Goal: Check status

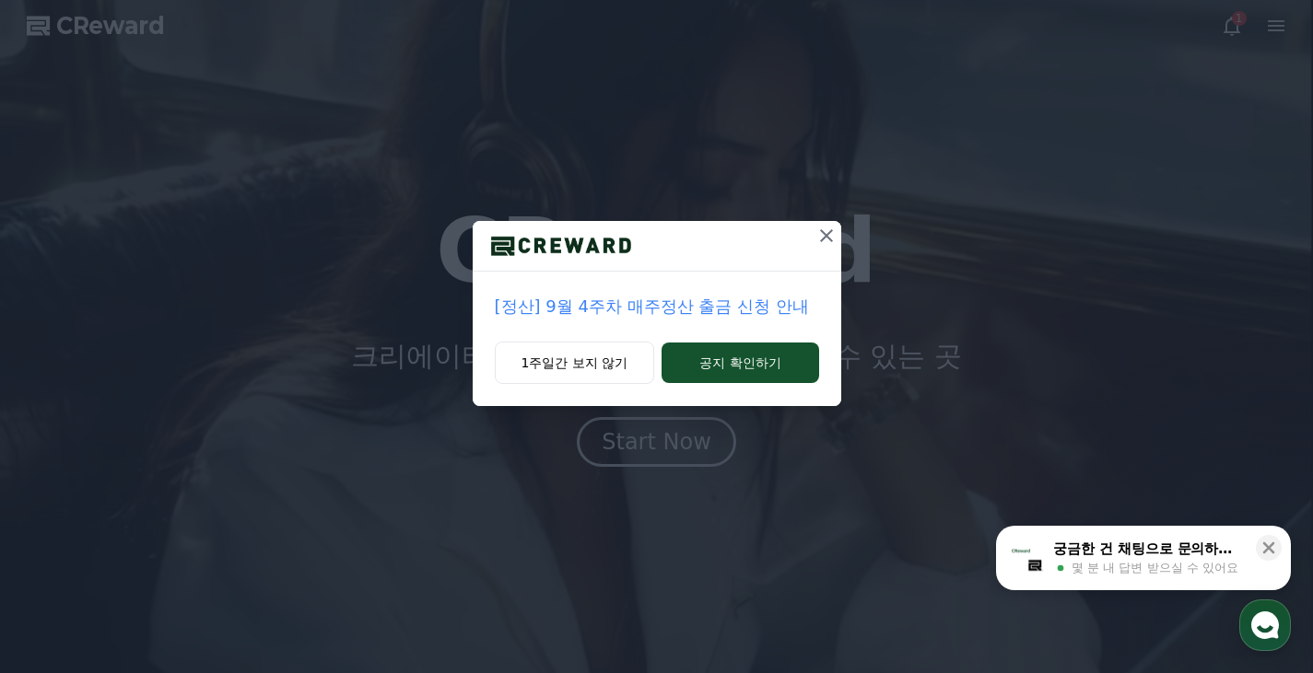
click at [582, 385] on div "1주일간 보지 않기 공지 확인하기" at bounding box center [657, 374] width 368 height 64
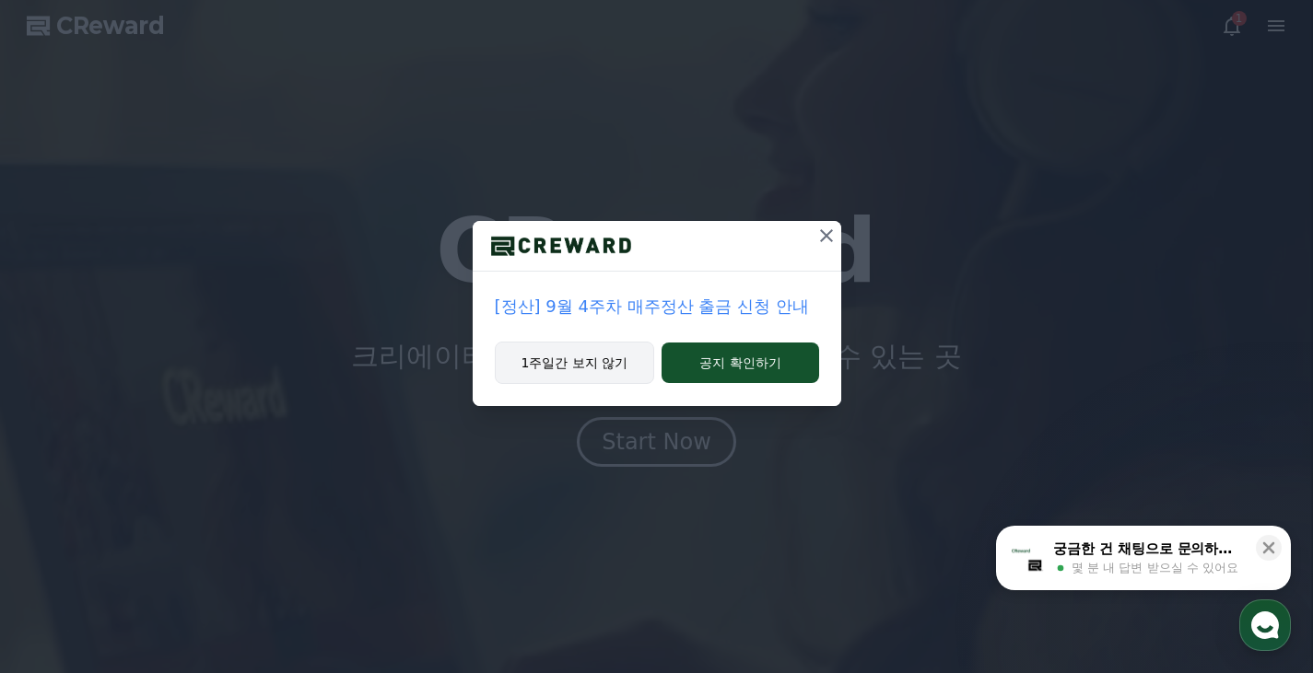
click at [575, 372] on button "1주일간 보지 않기" at bounding box center [575, 363] width 160 height 42
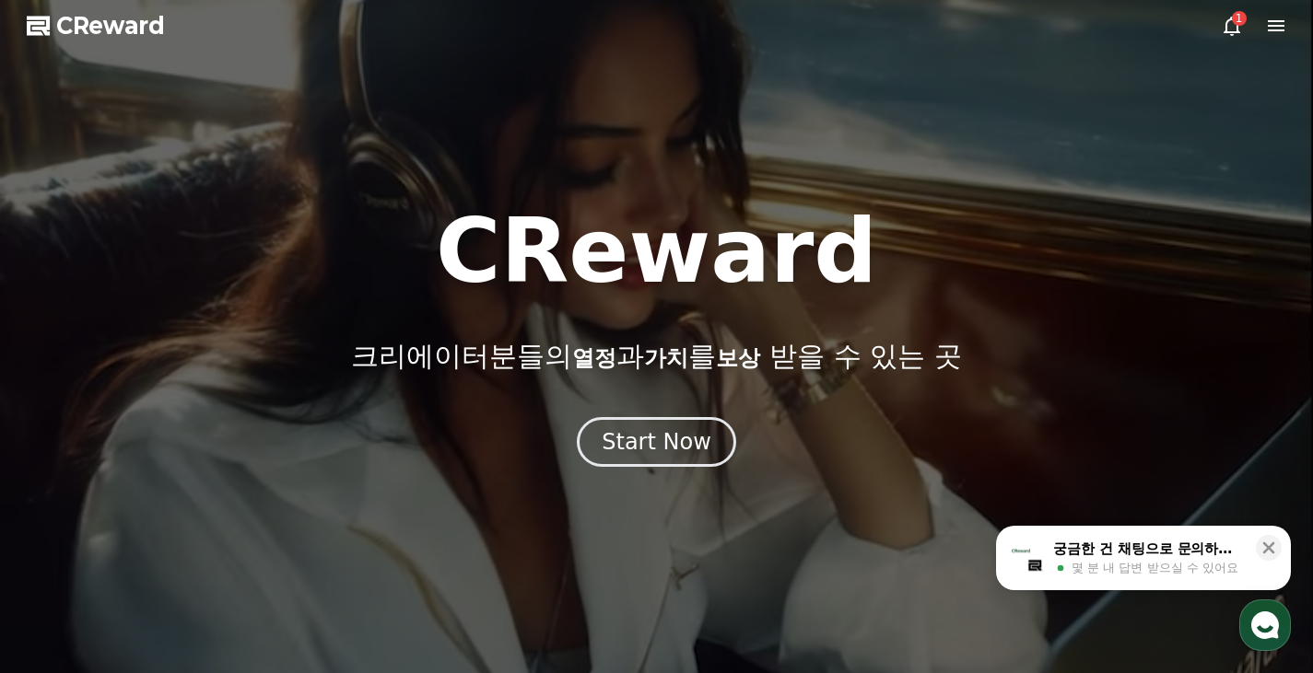
click at [1234, 23] on div "1" at bounding box center [1239, 18] width 15 height 15
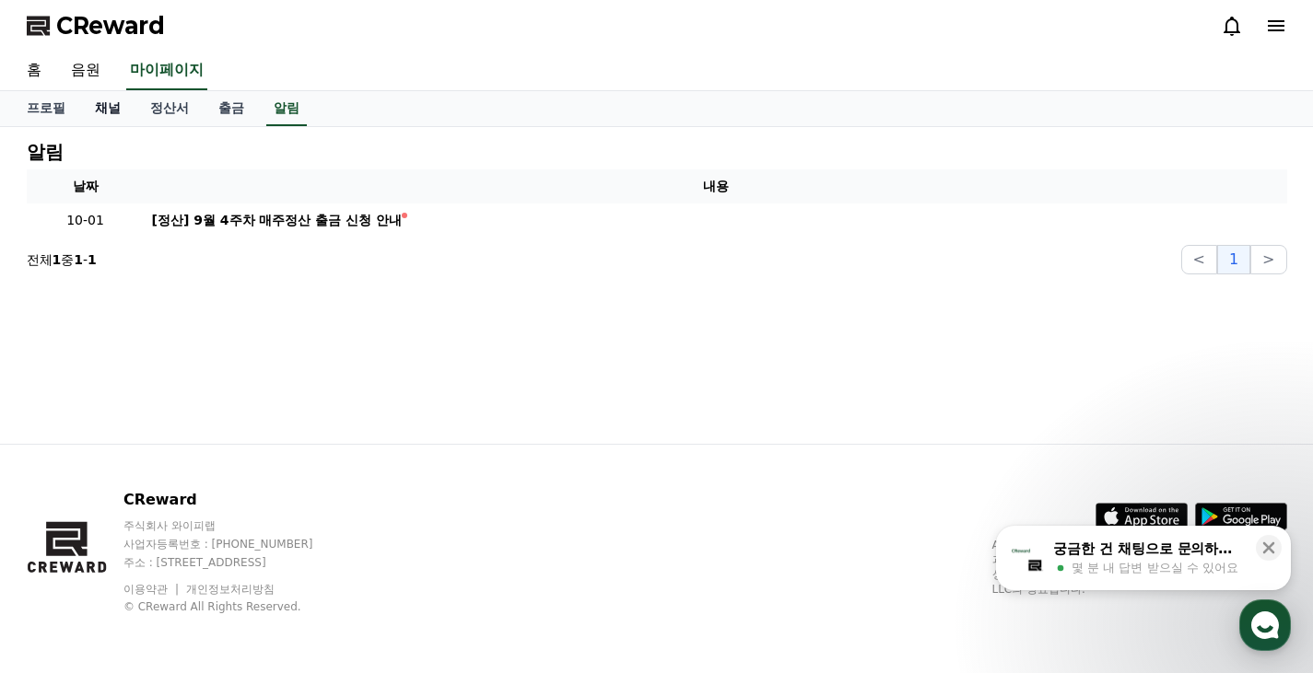
click at [116, 106] on link "채널" at bounding box center [107, 108] width 55 height 35
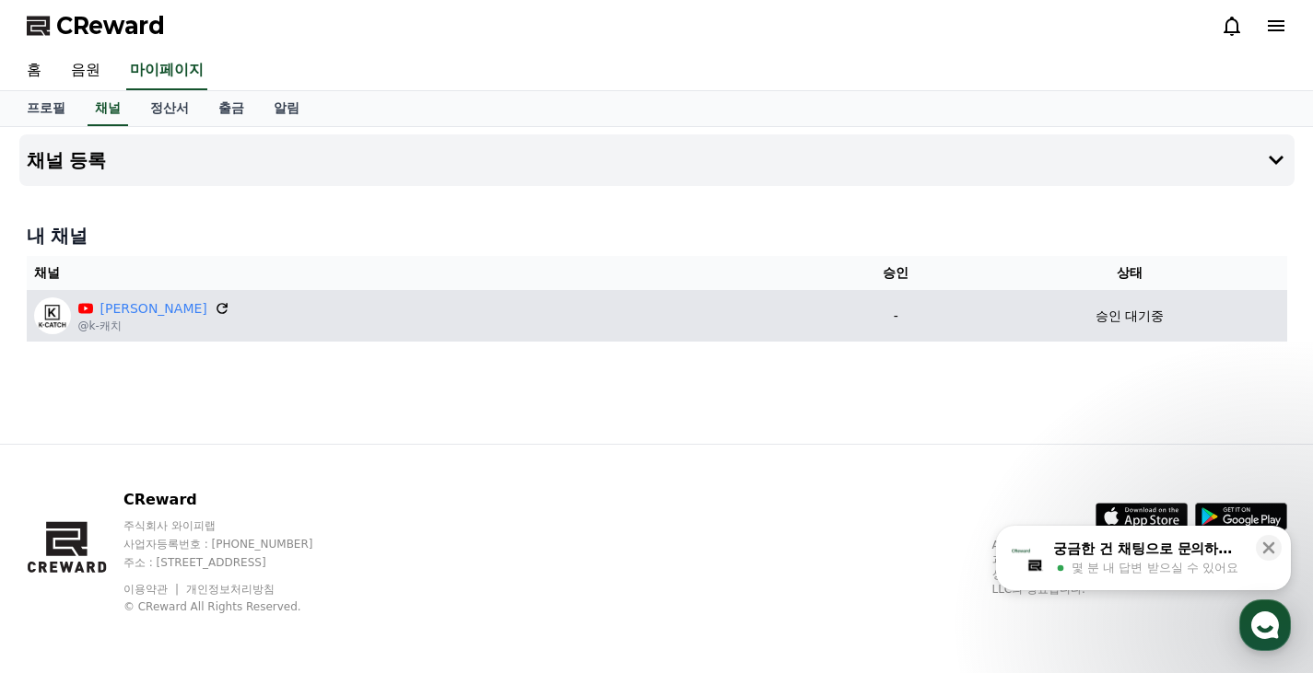
click at [214, 306] on icon at bounding box center [222, 308] width 17 height 17
click at [1096, 307] on p "승인 대기중" at bounding box center [1129, 316] width 68 height 19
click at [1096, 318] on p "승인 대기중" at bounding box center [1129, 316] width 68 height 19
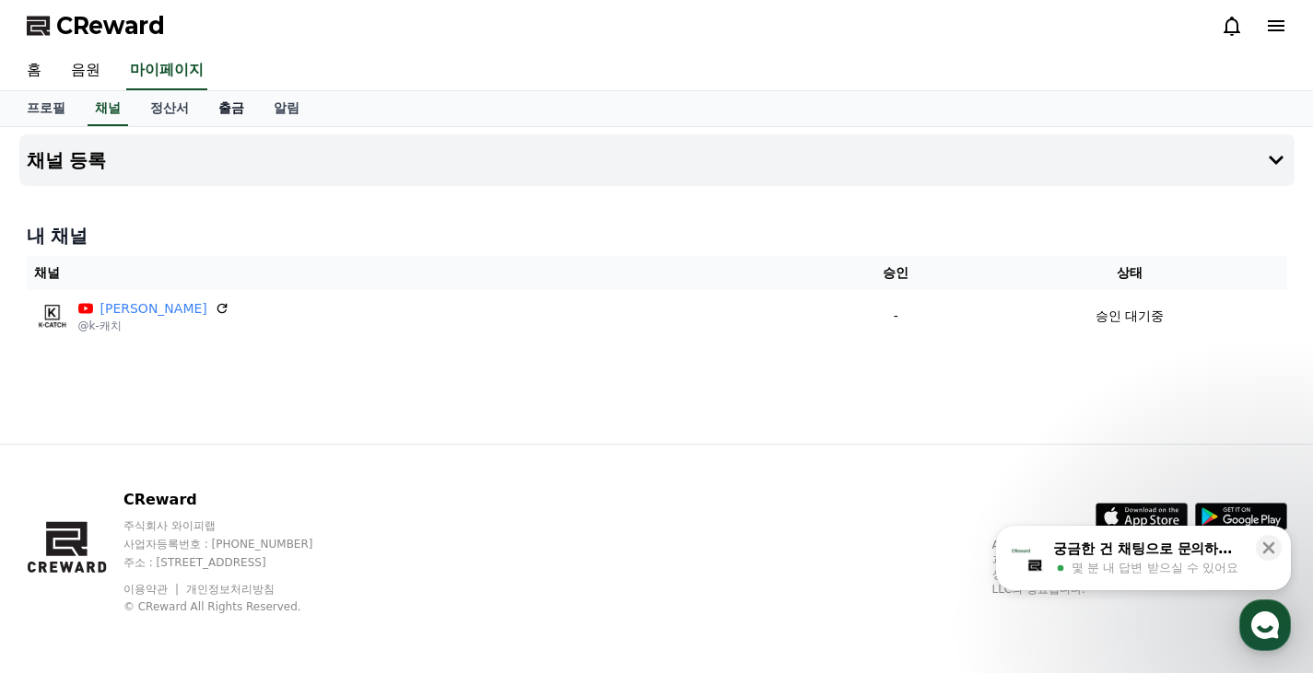
click at [233, 102] on link "출금" at bounding box center [231, 108] width 55 height 35
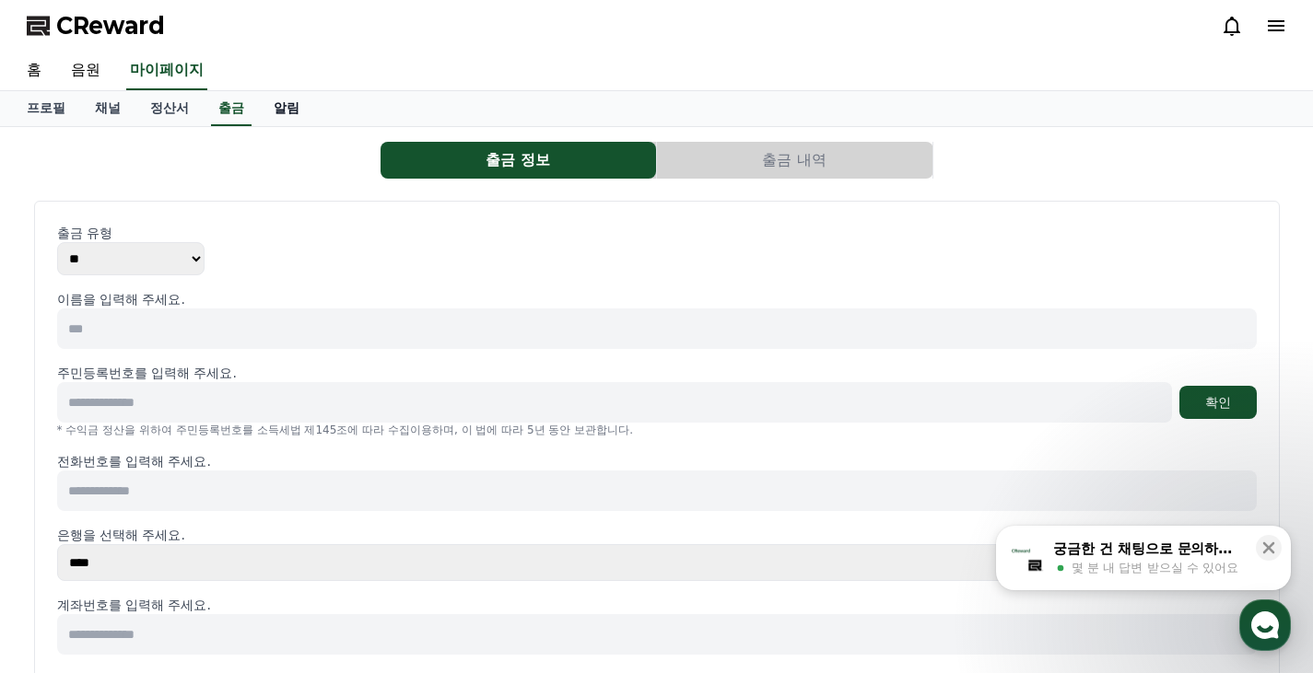
click at [280, 101] on link "알림" at bounding box center [286, 108] width 55 height 35
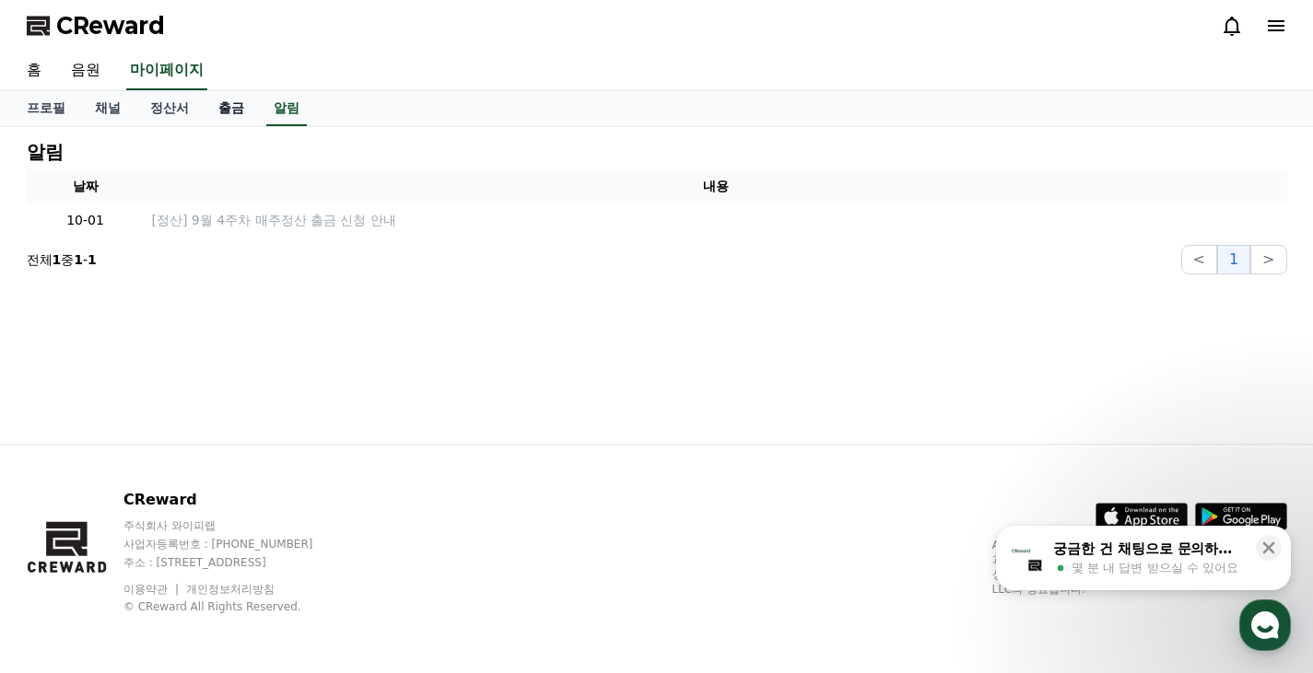
click at [222, 105] on link "출금" at bounding box center [231, 108] width 55 height 35
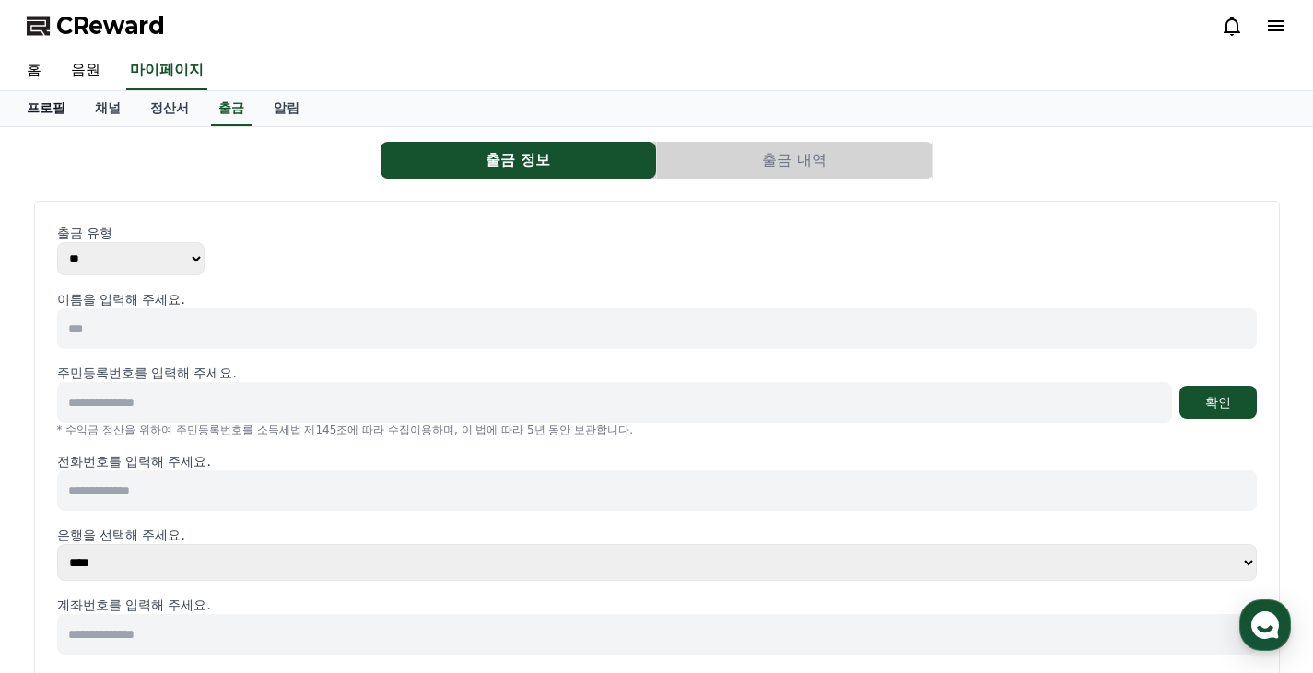
click at [50, 116] on link "프로필" at bounding box center [46, 108] width 68 height 35
select select "**********"
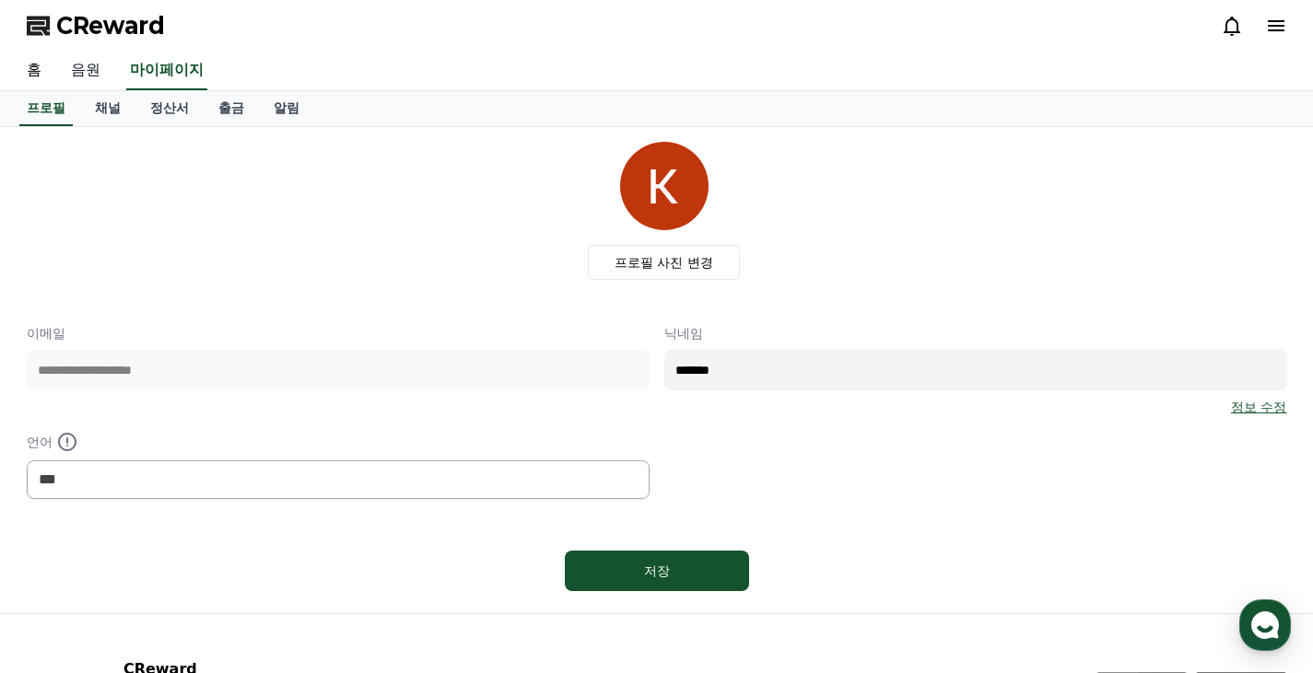
click at [96, 54] on link "음원" at bounding box center [85, 71] width 59 height 39
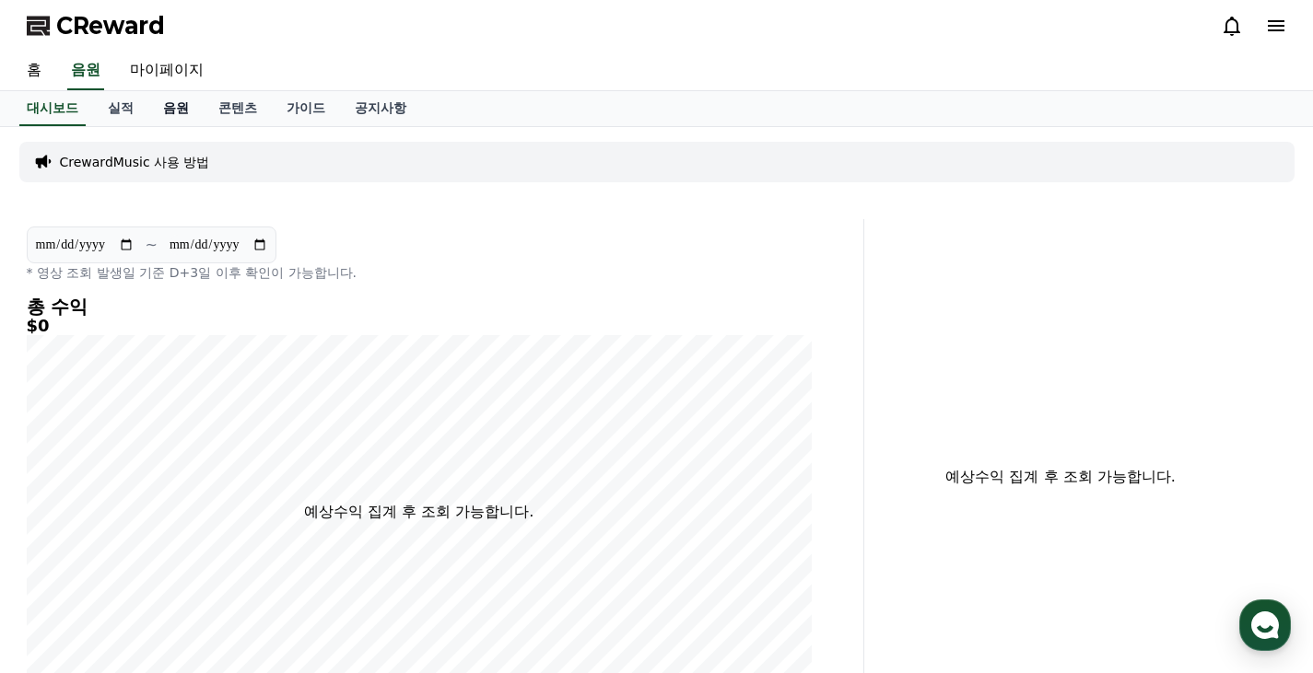
click at [160, 112] on link "음원" at bounding box center [175, 108] width 55 height 35
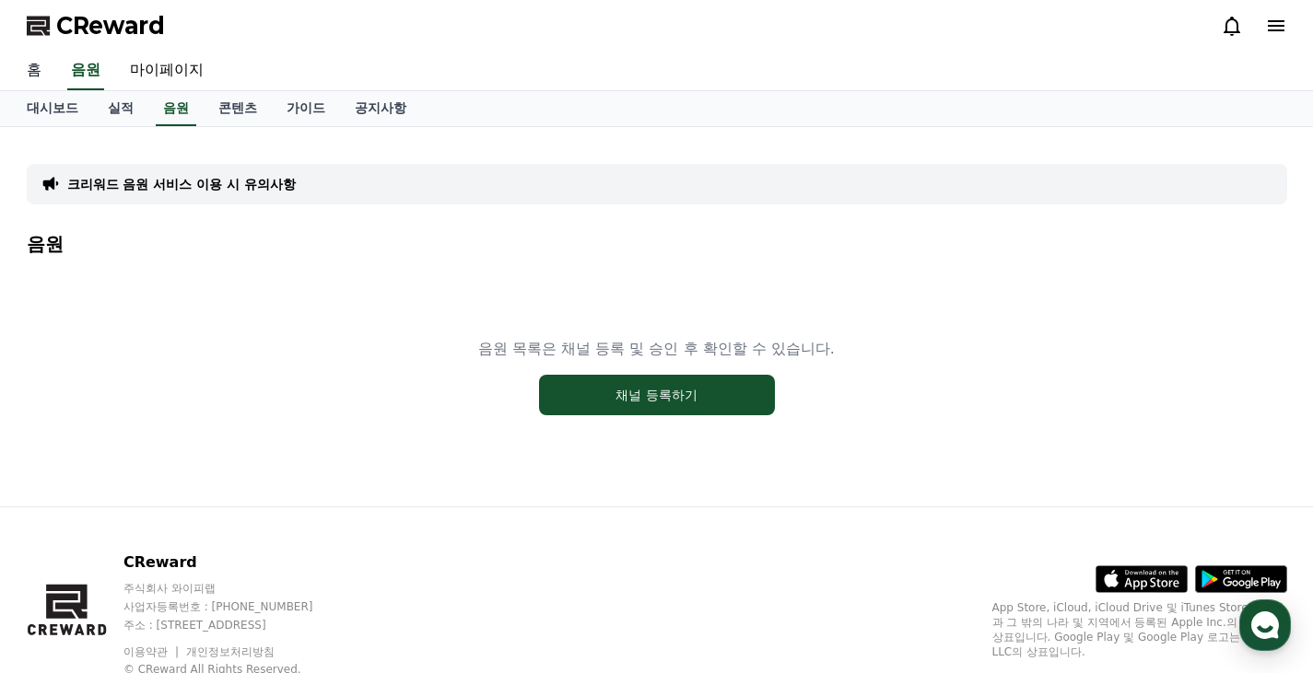
click at [53, 86] on link "홈" at bounding box center [34, 71] width 44 height 39
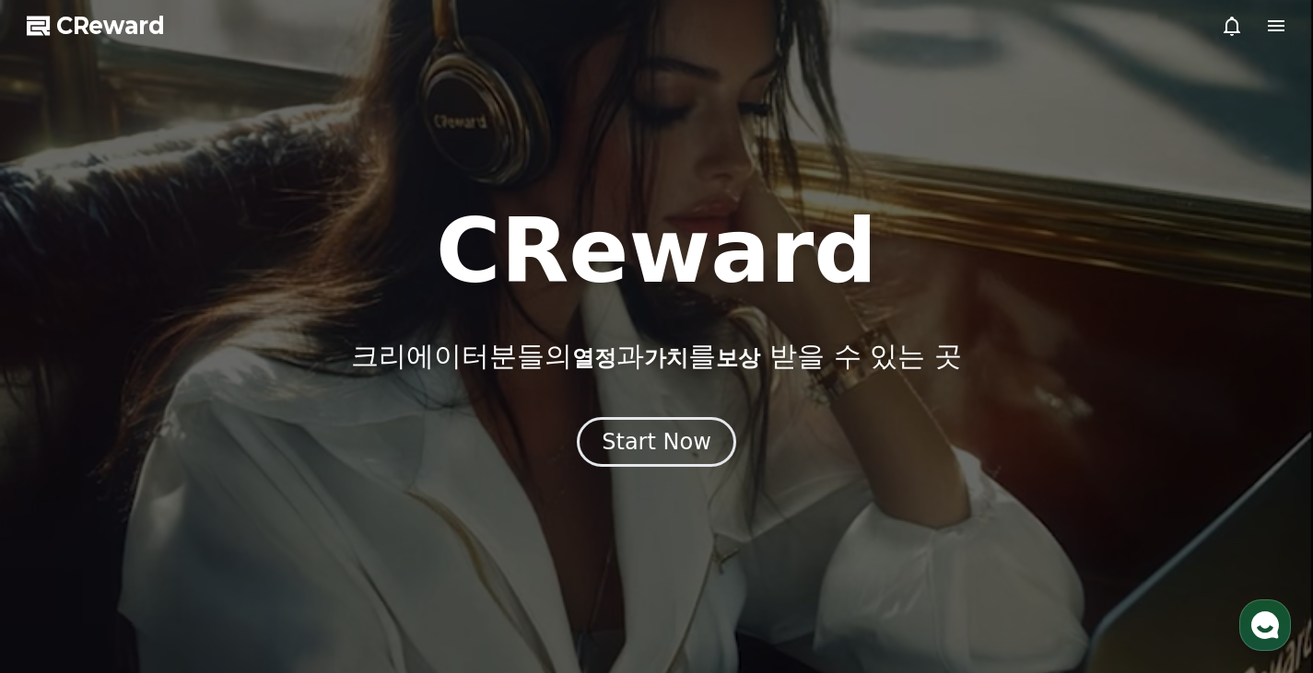
click at [1231, 46] on div at bounding box center [656, 336] width 1313 height 673
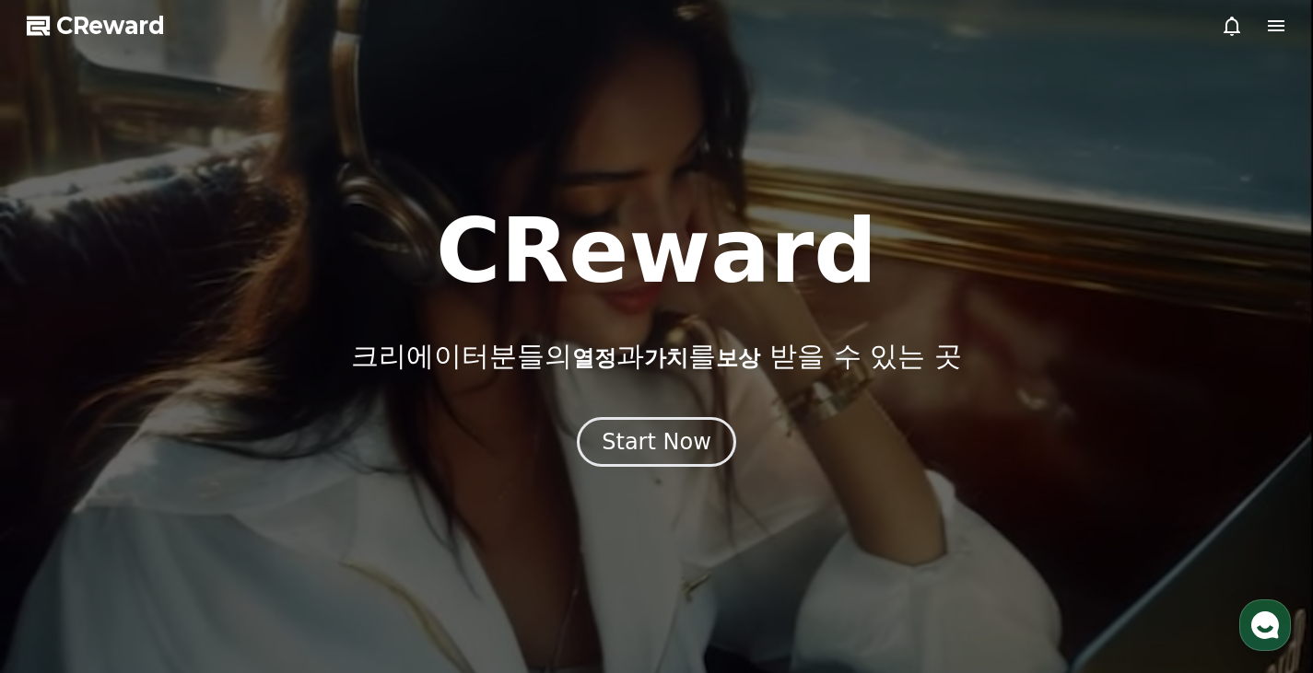
click at [1228, 29] on icon at bounding box center [1232, 26] width 22 height 22
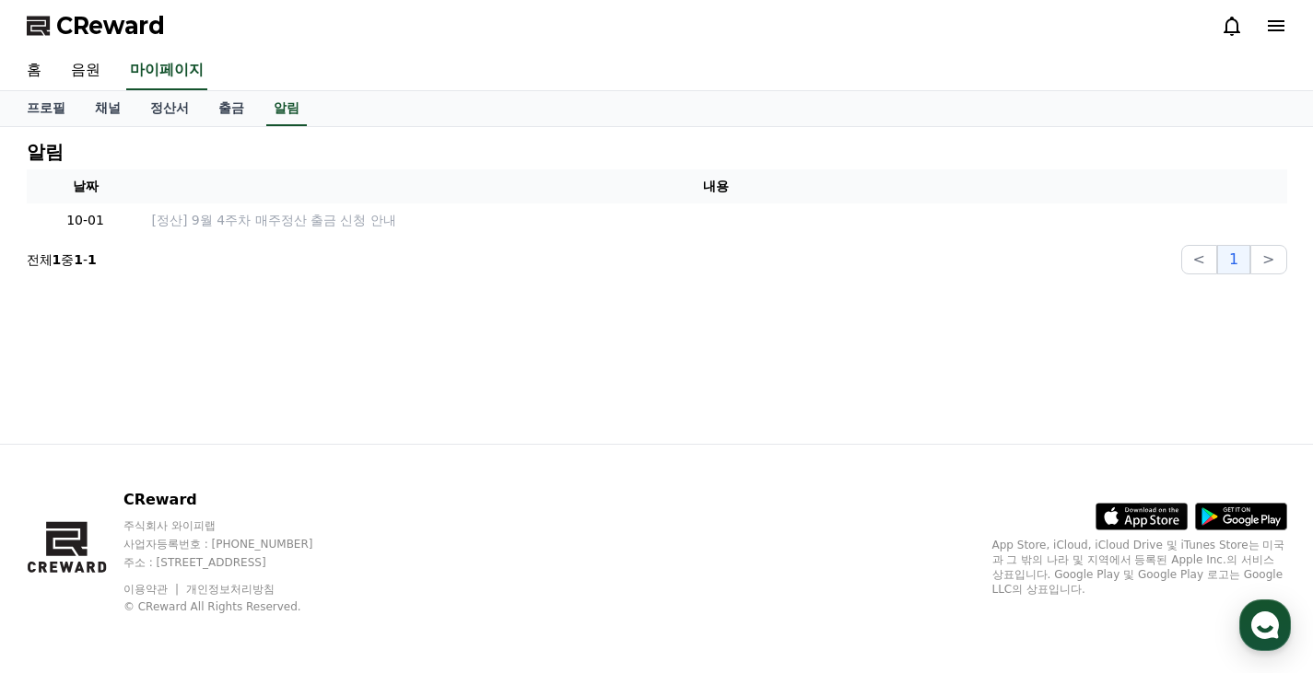
click at [1222, 29] on icon at bounding box center [1232, 26] width 22 height 22
click at [51, 112] on link "프로필" at bounding box center [46, 108] width 68 height 35
select select "**********"
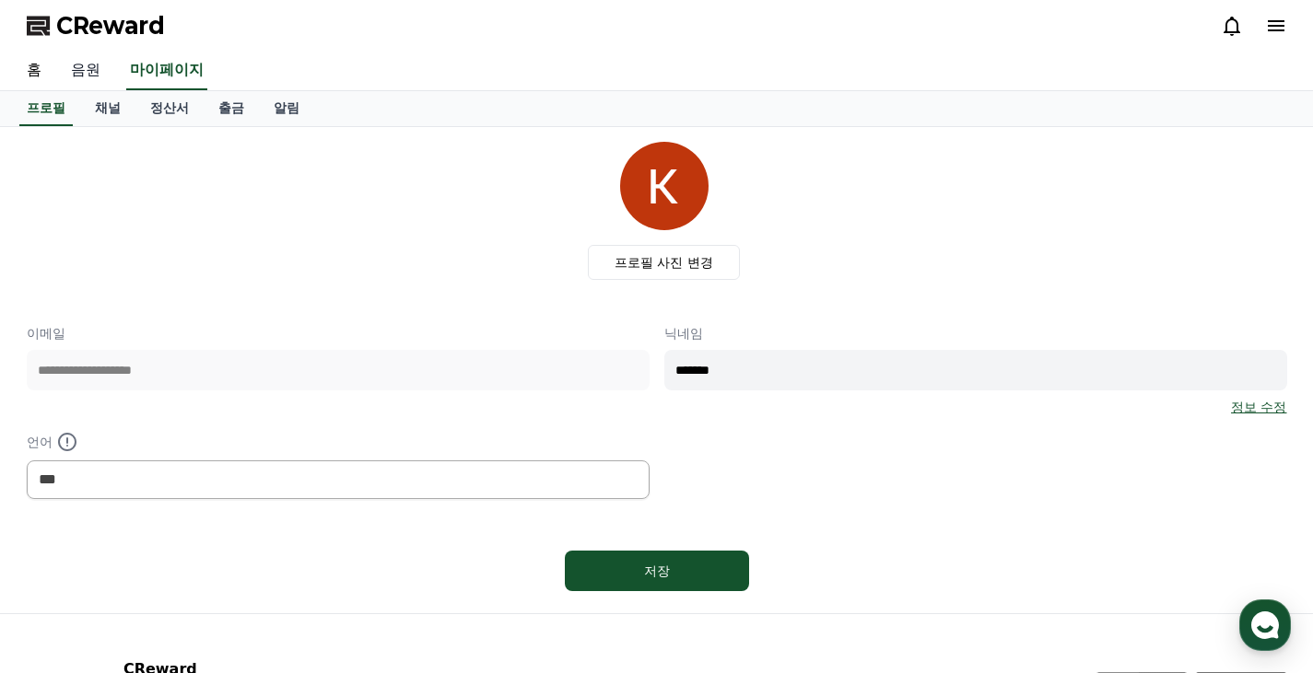
click at [79, 68] on link "음원" at bounding box center [85, 71] width 59 height 39
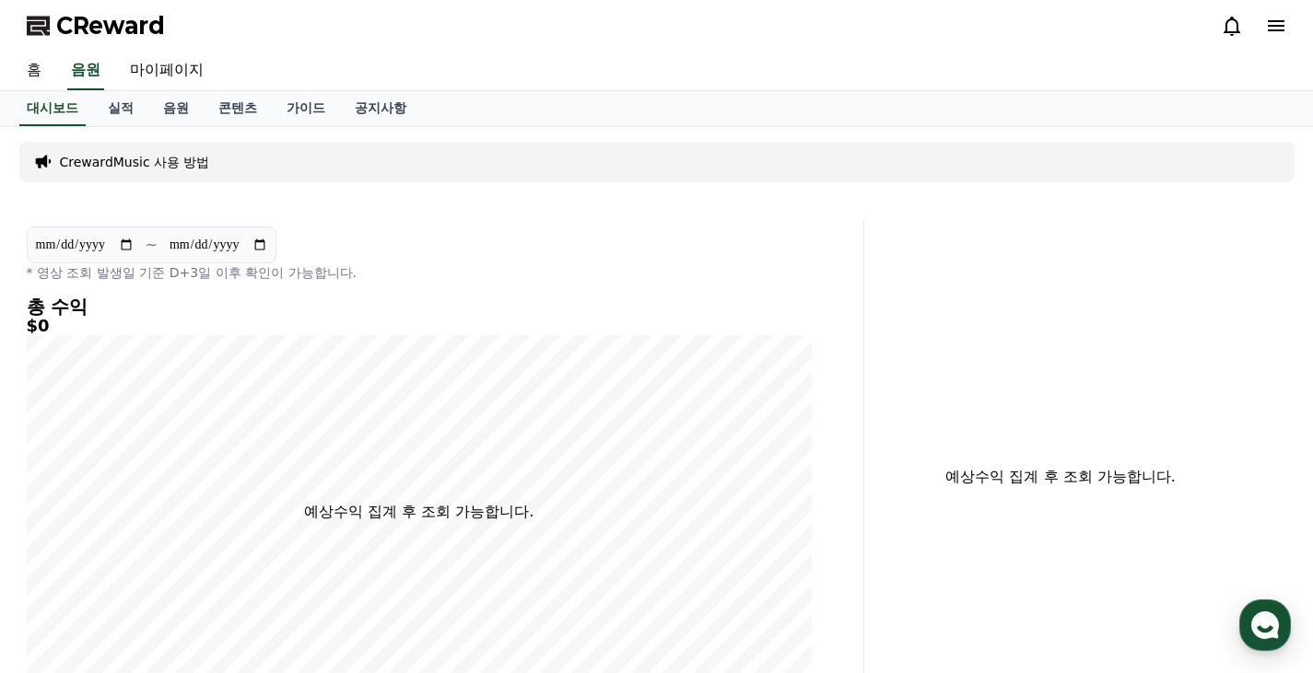
click at [39, 68] on link "홈" at bounding box center [34, 71] width 44 height 39
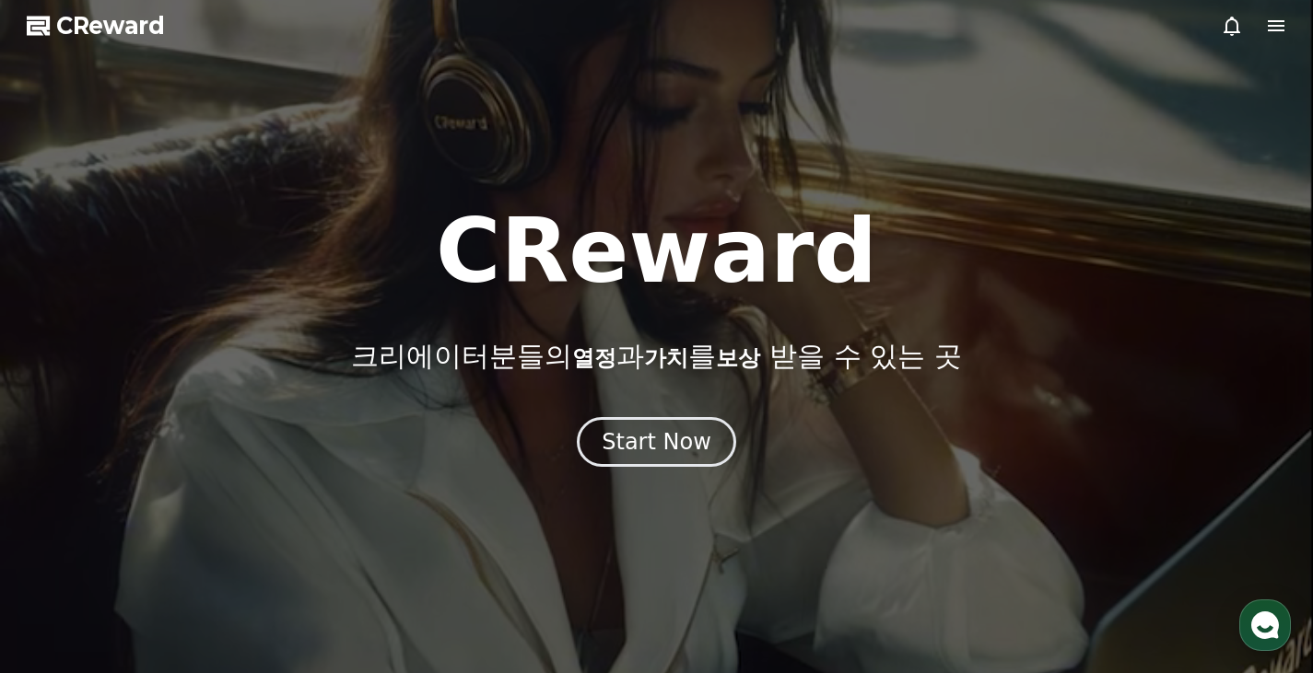
click at [1281, 15] on icon at bounding box center [1276, 26] width 22 height 22
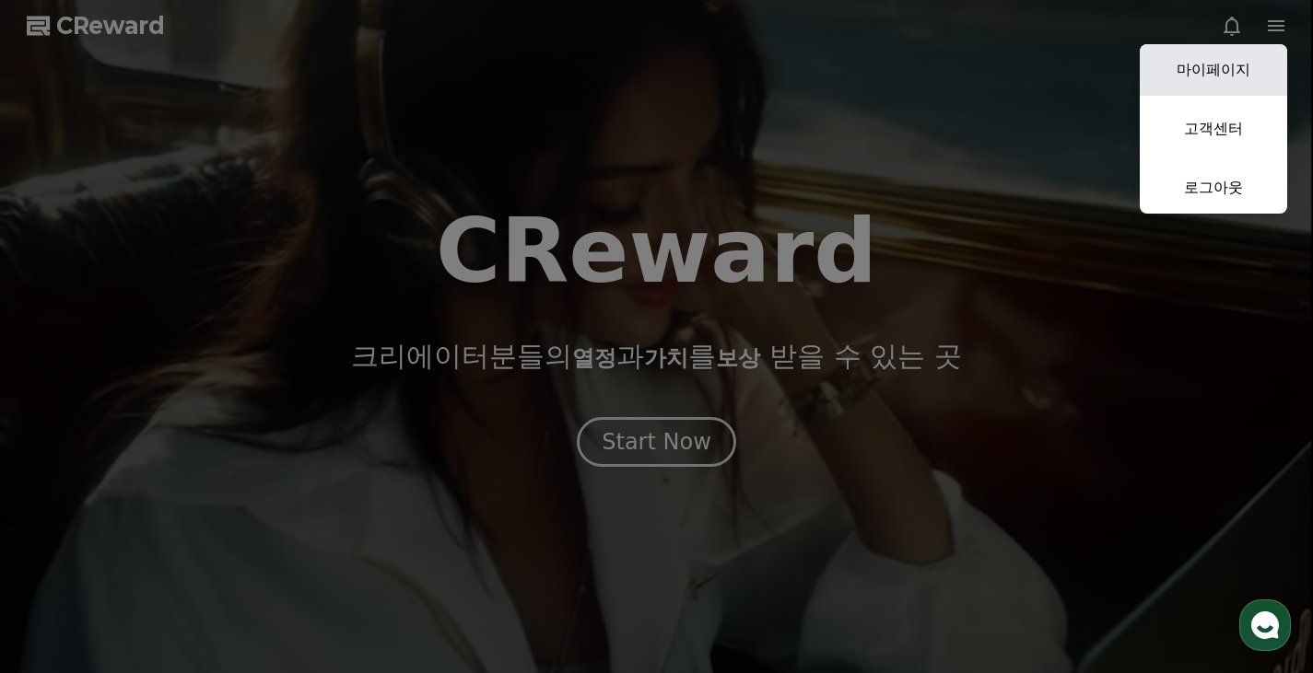
click at [1219, 65] on link "마이페이지" at bounding box center [1213, 70] width 147 height 52
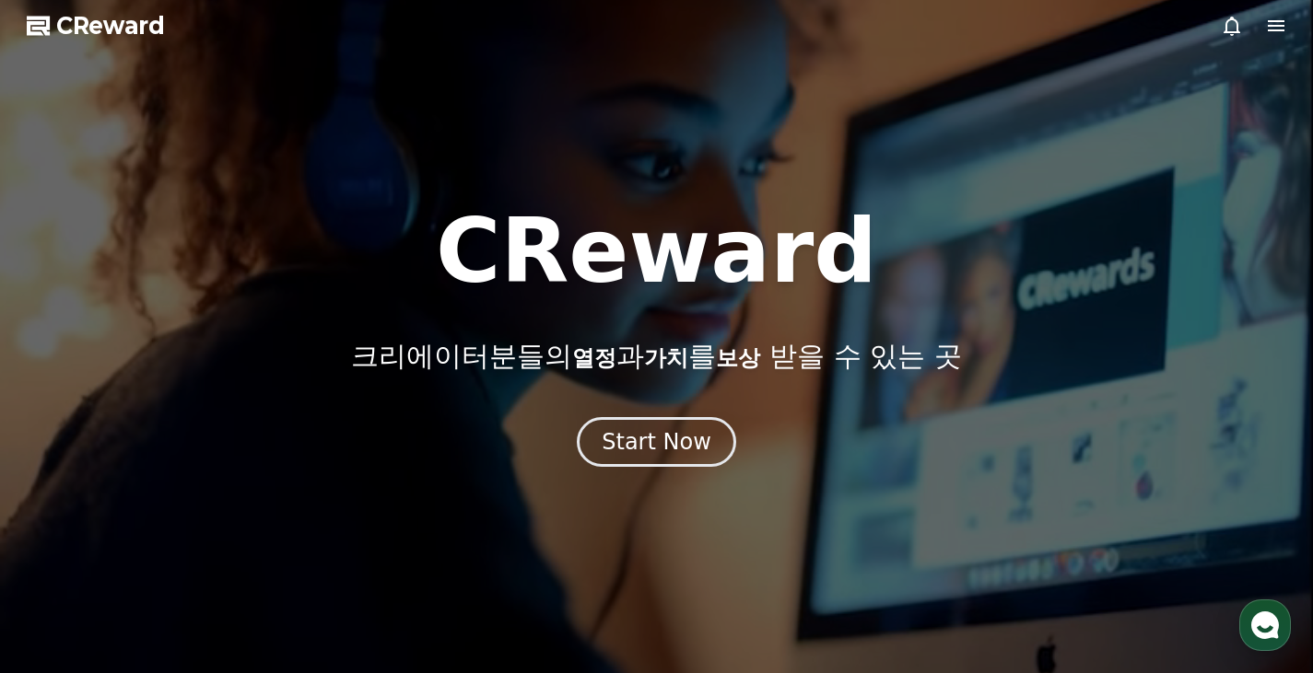
select select "**********"
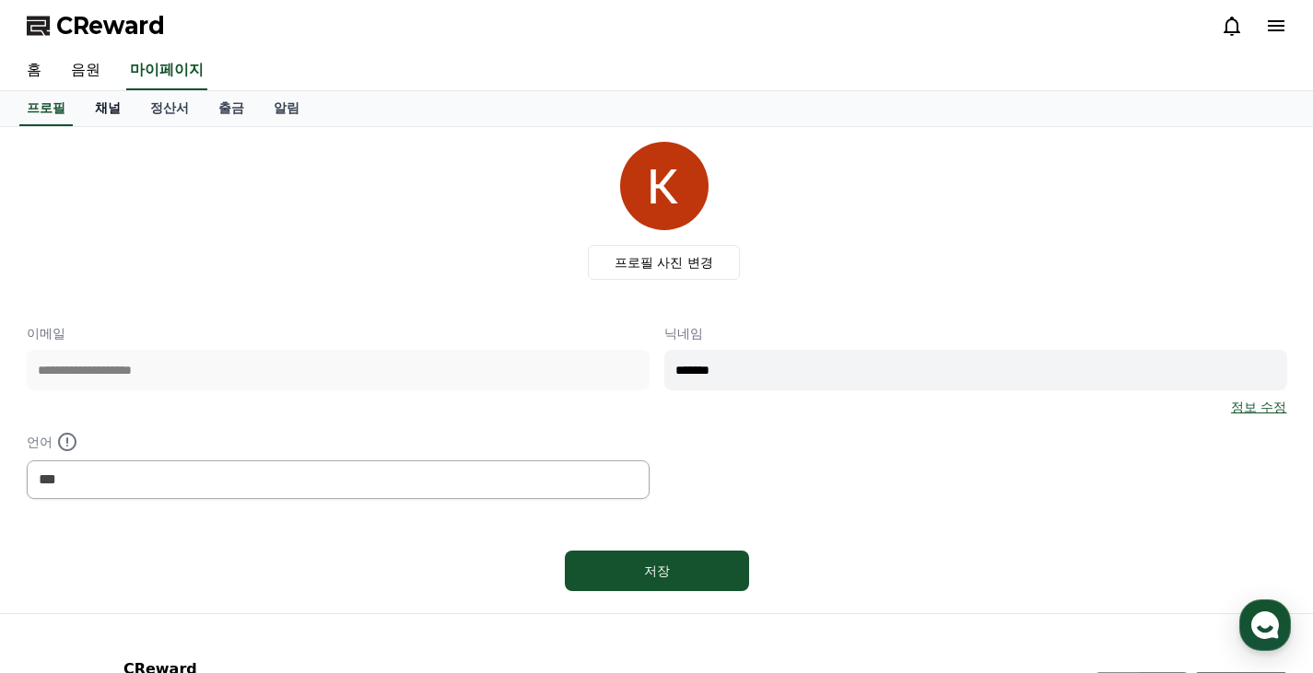
click at [117, 103] on link "채널" at bounding box center [107, 108] width 55 height 35
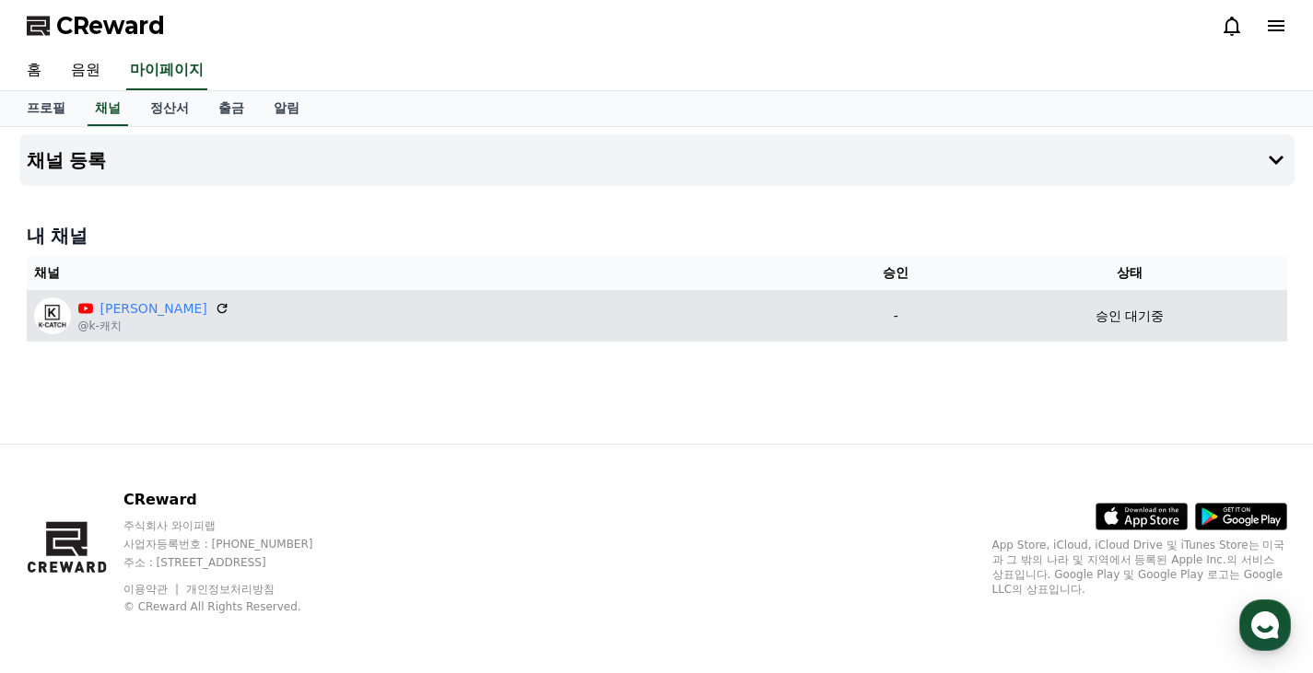
click at [1095, 321] on p "승인 대기중" at bounding box center [1129, 316] width 68 height 19
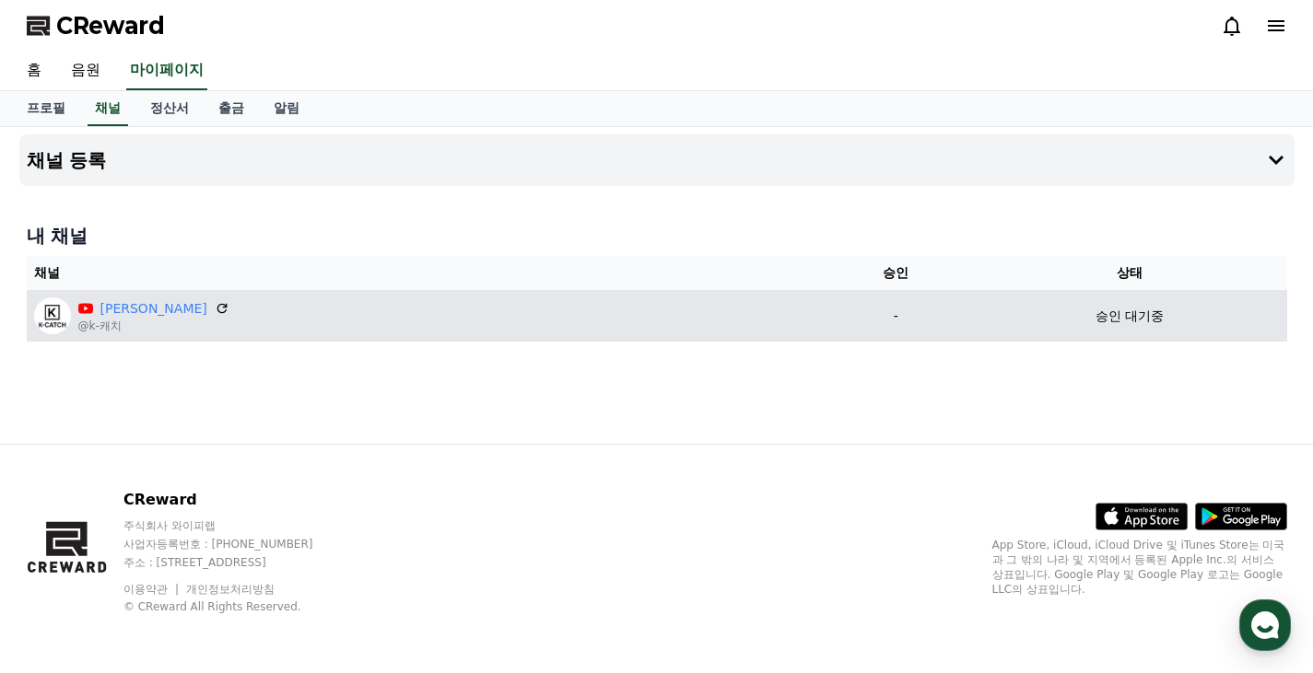
click at [1095, 321] on p "승인 대기중" at bounding box center [1129, 316] width 68 height 19
